Goal: Navigation & Orientation: Go to known website

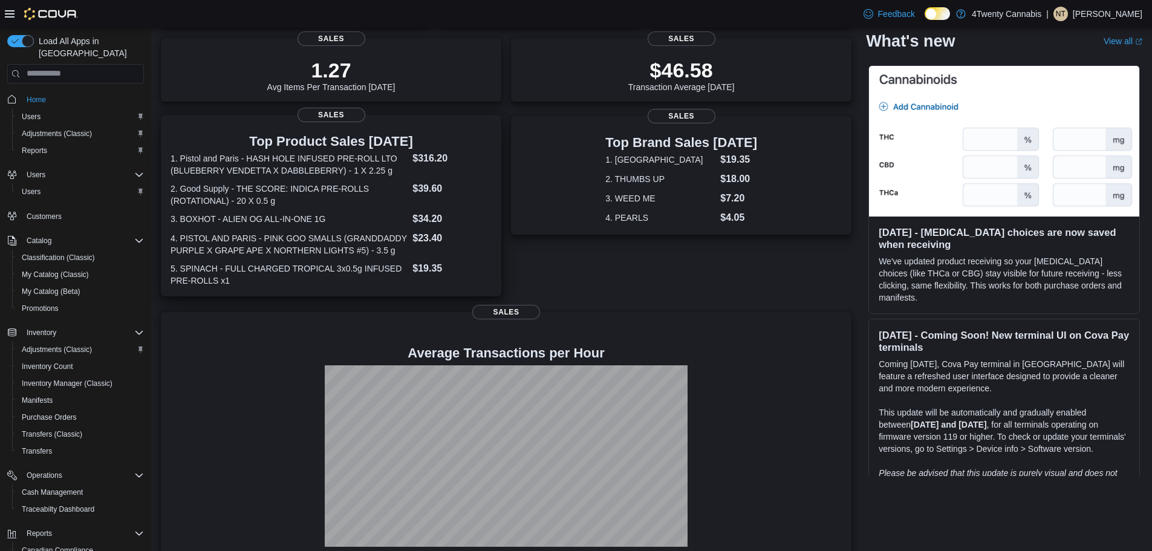
scroll to position [271, 0]
